Goal: Transaction & Acquisition: Purchase product/service

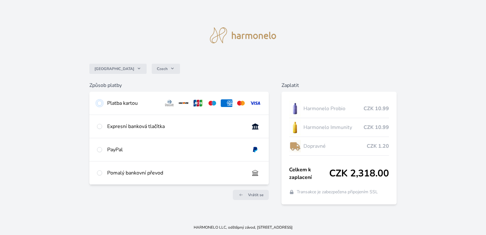
click at [99, 104] on input "radio" at bounding box center [99, 103] width 5 height 5
radio input "true"
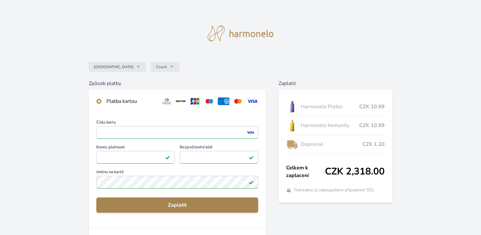
click at [182, 207] on span "Zaplatit" at bounding box center [177, 205] width 152 height 8
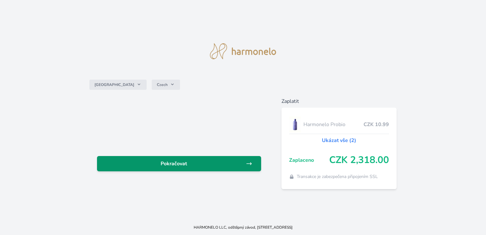
click at [250, 161] on icon at bounding box center [249, 163] width 6 height 6
